Goal: Find contact information: Find contact information

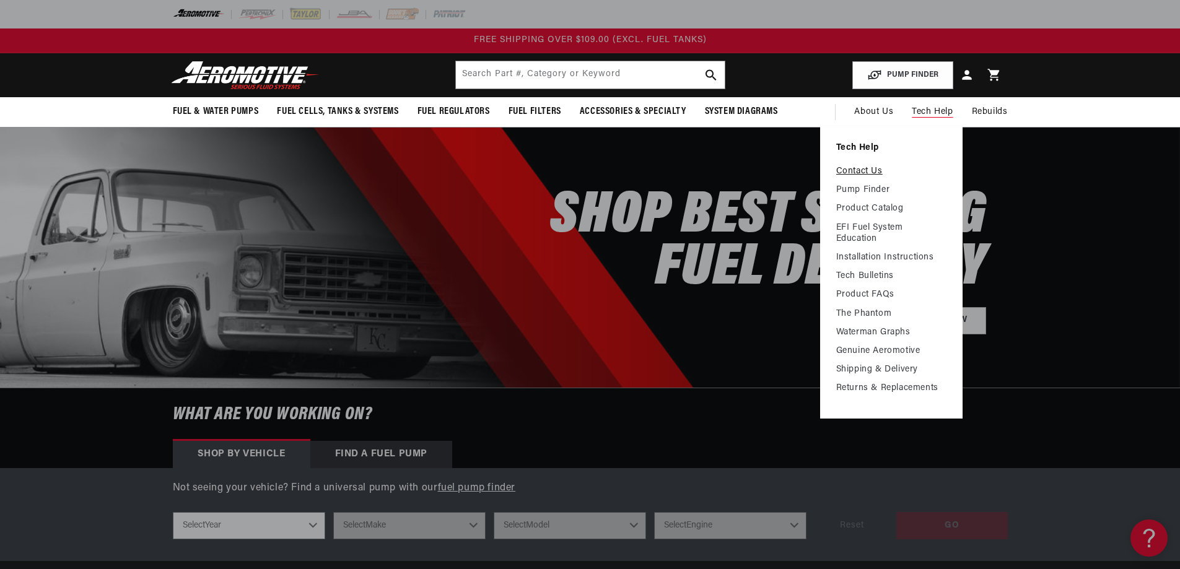
click at [865, 169] on link "Contact Us" at bounding box center [891, 171] width 110 height 11
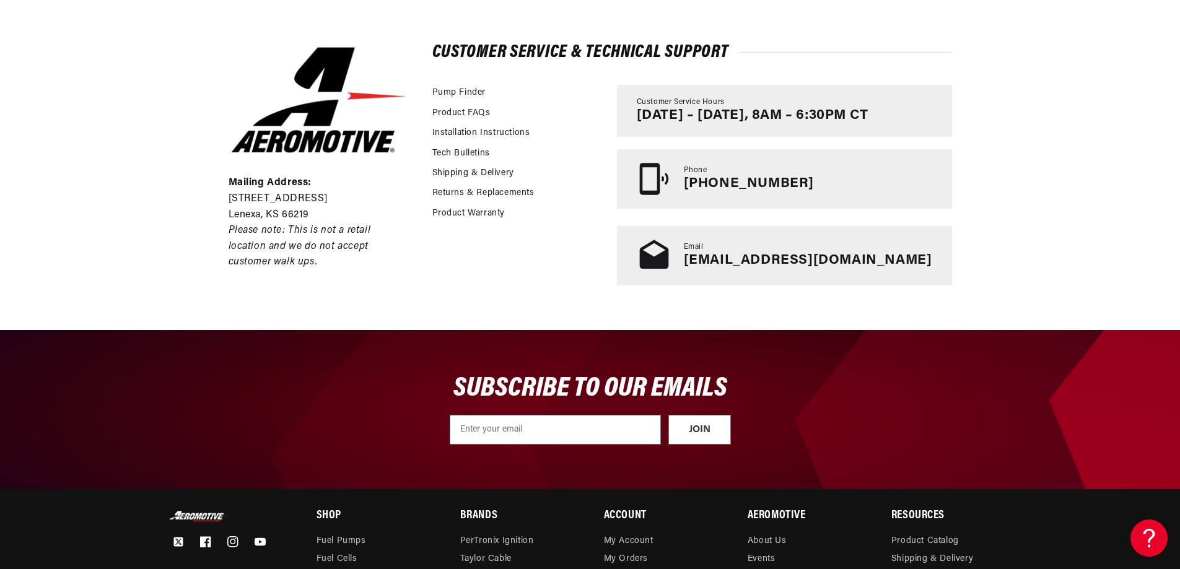
scroll to position [310, 0]
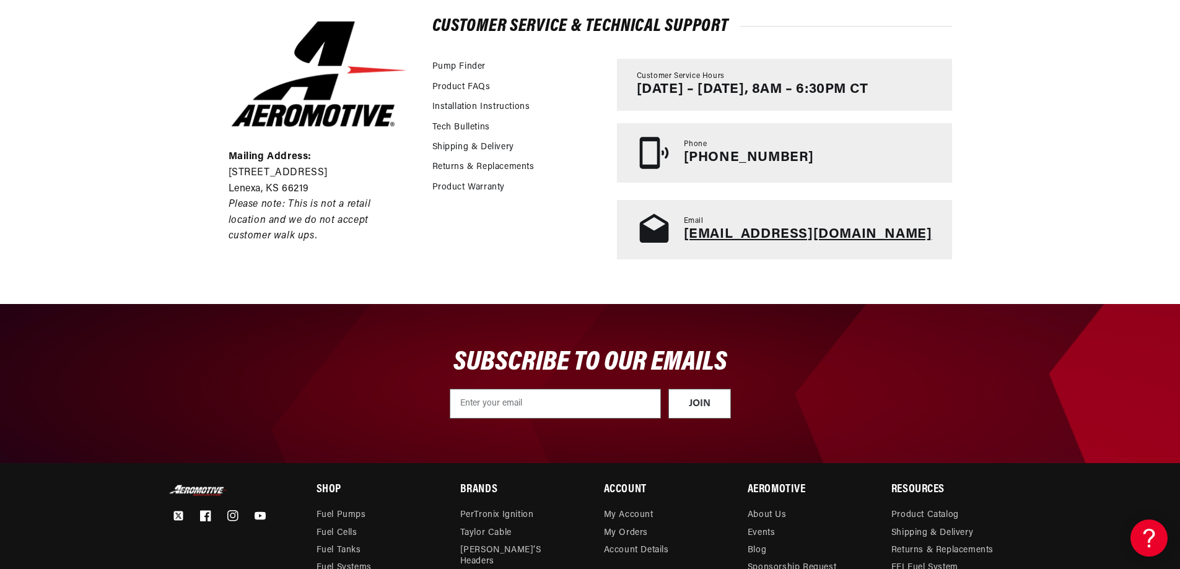
click at [816, 230] on link "[EMAIL_ADDRESS][DOMAIN_NAME]" at bounding box center [808, 234] width 248 height 14
